Goal: Task Accomplishment & Management: Use online tool/utility

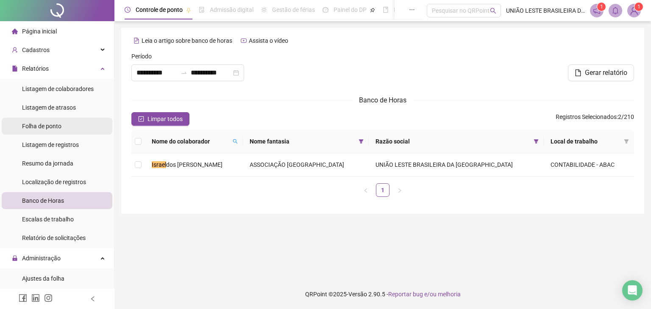
click at [56, 127] on span "Folha de ponto" at bounding box center [41, 126] width 39 height 7
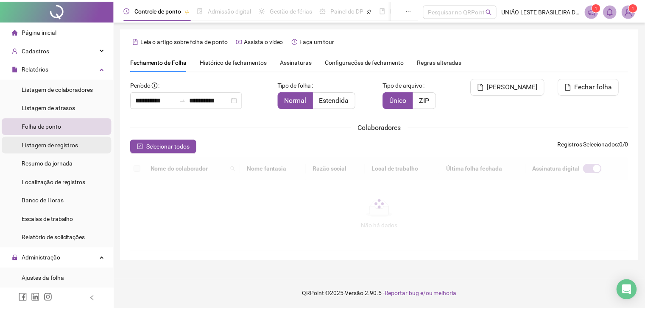
scroll to position [19, 0]
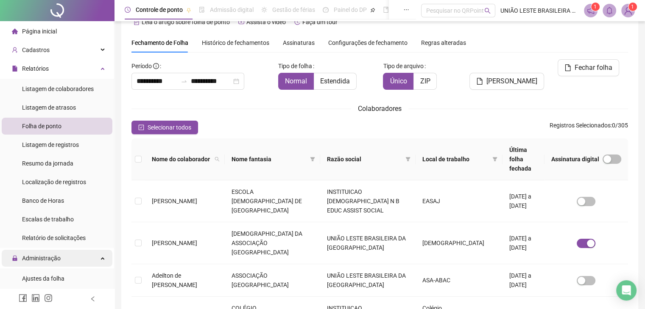
click at [40, 258] on span "Administração" at bounding box center [41, 258] width 39 height 7
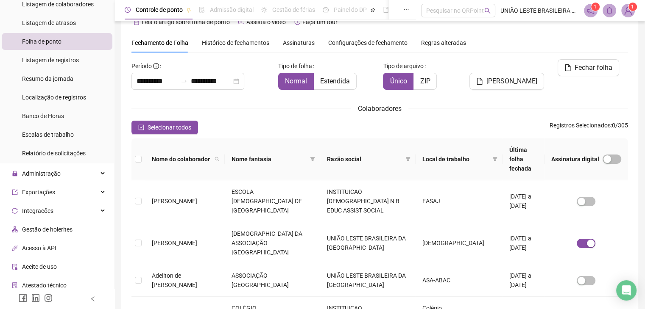
scroll to position [127, 0]
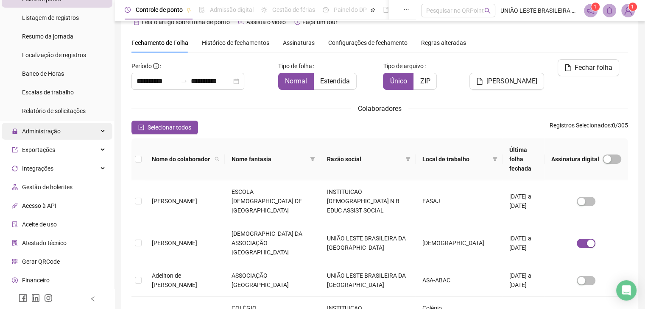
click at [58, 132] on span "Administração" at bounding box center [41, 131] width 39 height 7
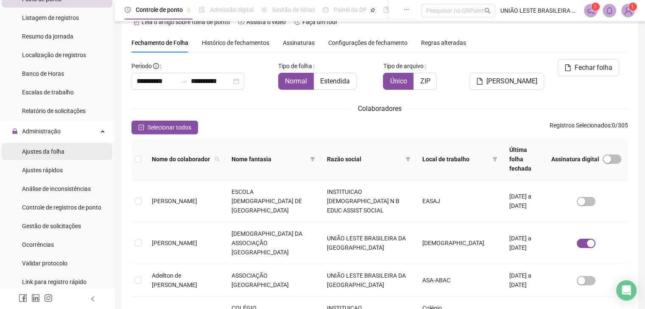
click at [61, 153] on span "Ajustes da folha" at bounding box center [43, 151] width 42 height 7
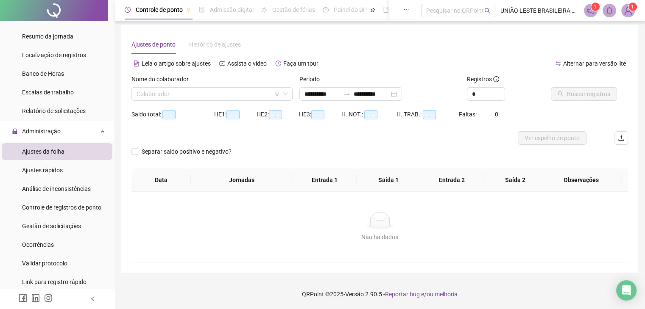
scroll to position [3, 0]
type input "**********"
click at [190, 93] on input "search" at bounding box center [207, 94] width 143 height 13
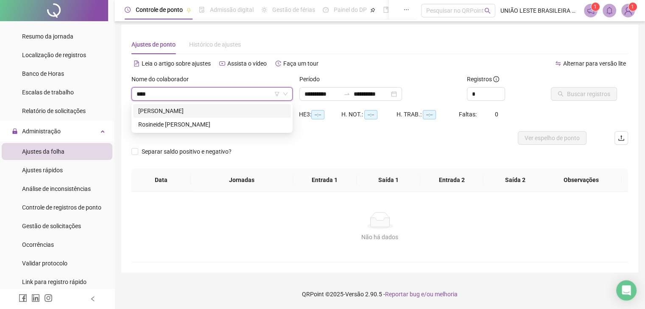
type input "*****"
click at [227, 115] on div "Rosineide [PERSON_NAME]" at bounding box center [212, 110] width 148 height 9
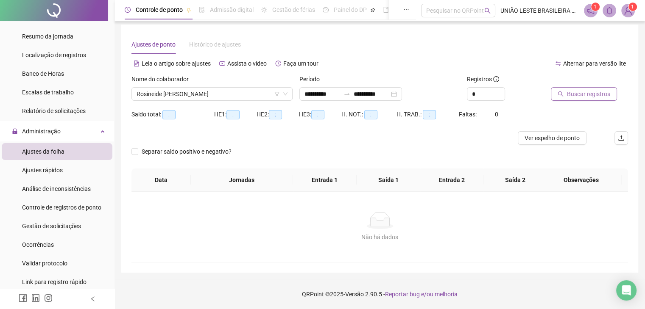
click at [573, 94] on span "Buscar registros" at bounding box center [588, 93] width 43 height 9
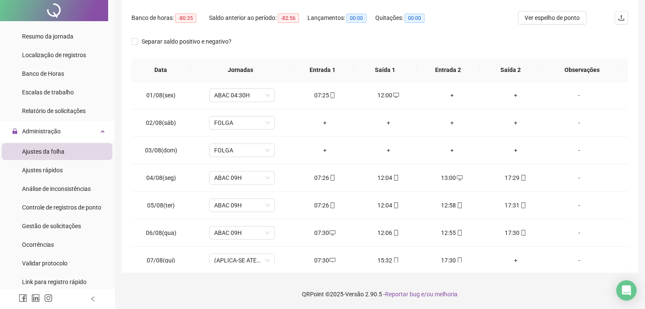
scroll to position [0, 0]
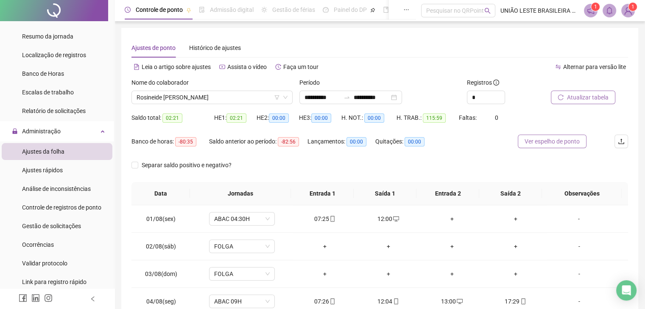
click at [571, 142] on span "Ver espelho de ponto" at bounding box center [551, 141] width 55 height 9
